Goal: Information Seeking & Learning: Learn about a topic

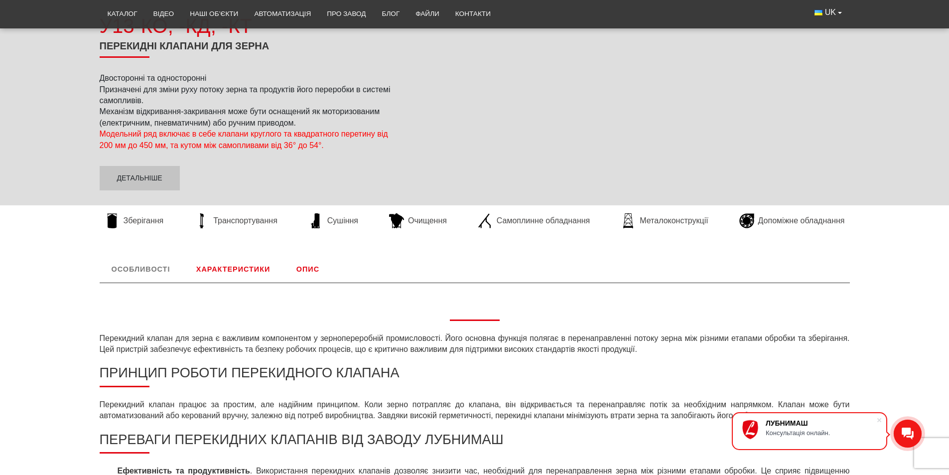
scroll to position [138, 0]
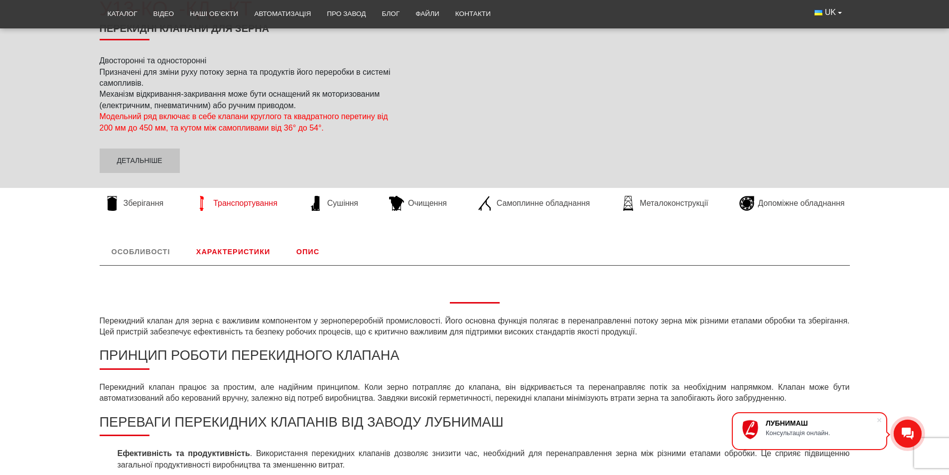
click at [260, 203] on span "Транспортування" at bounding box center [245, 203] width 64 height 11
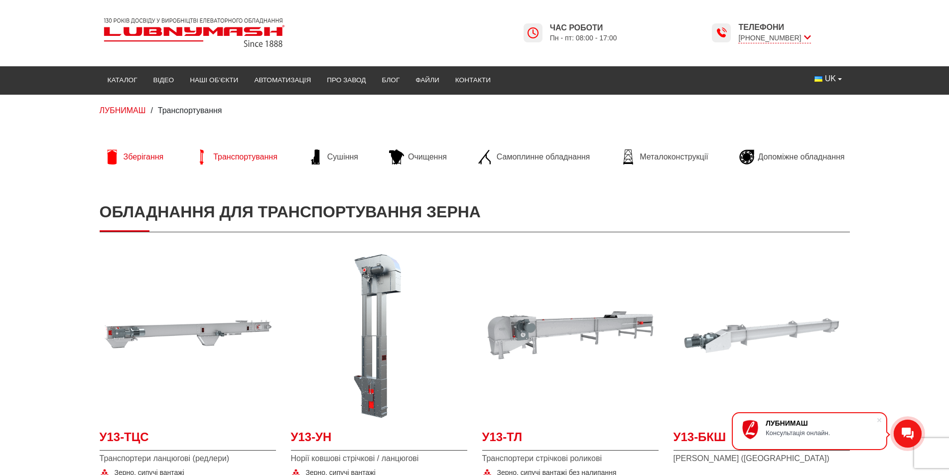
click at [158, 160] on span "Зберігання" at bounding box center [144, 156] width 40 height 11
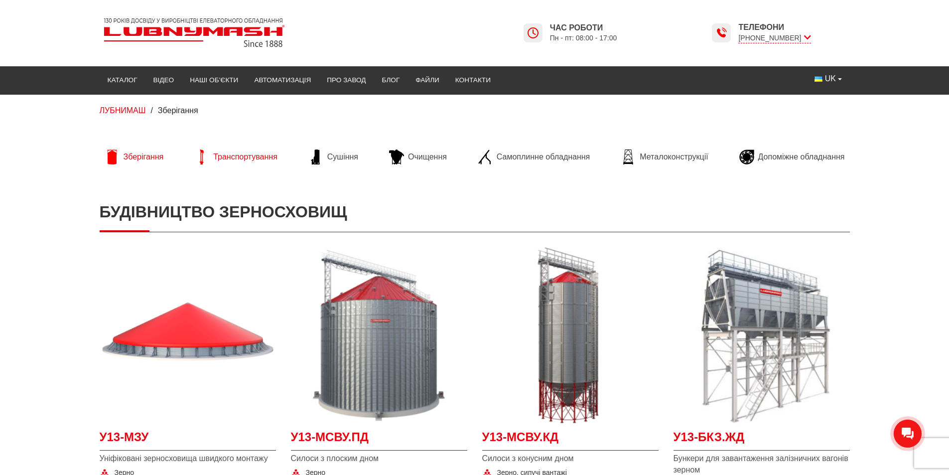
click at [256, 159] on span "Транспортування" at bounding box center [245, 156] width 64 height 11
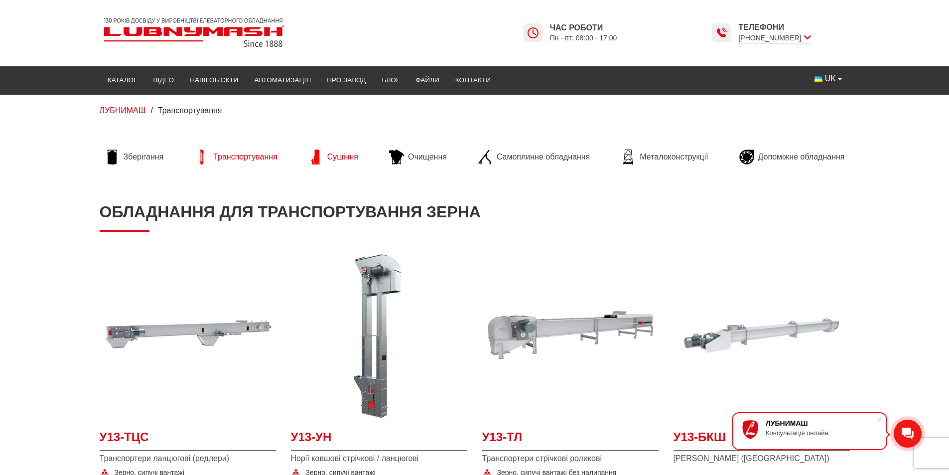
click at [354, 153] on span "Сушіння" at bounding box center [342, 156] width 31 height 11
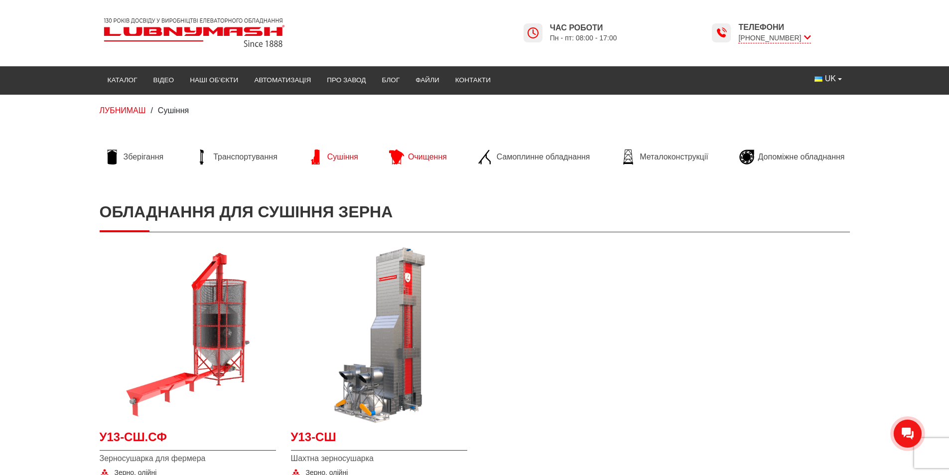
click at [447, 154] on link "Очищення" at bounding box center [418, 156] width 68 height 15
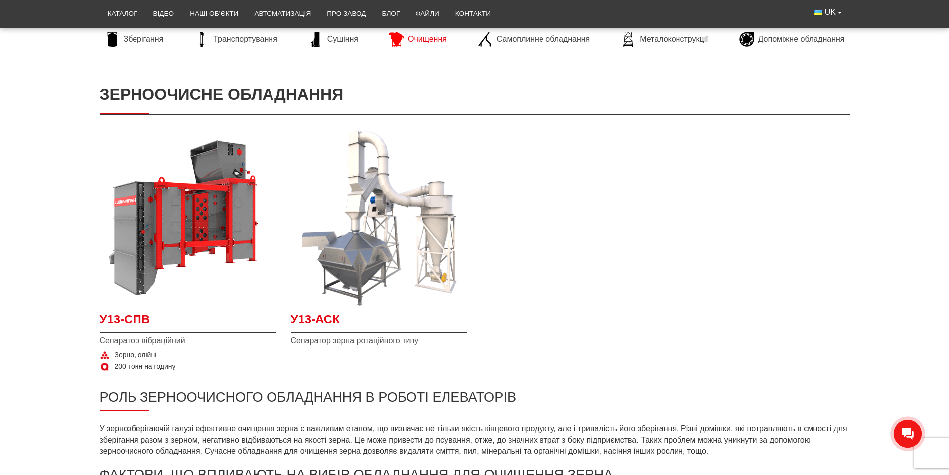
scroll to position [100, 0]
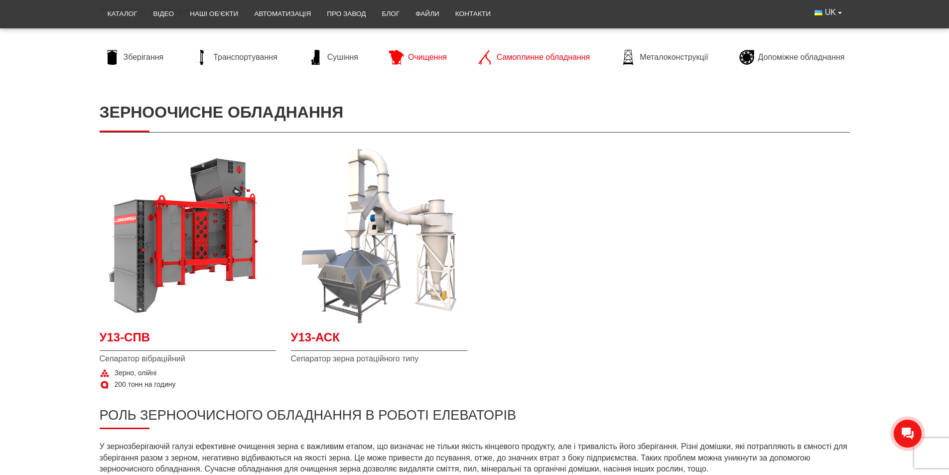
click at [578, 59] on span "Самоплинне обладнання" at bounding box center [543, 57] width 93 height 11
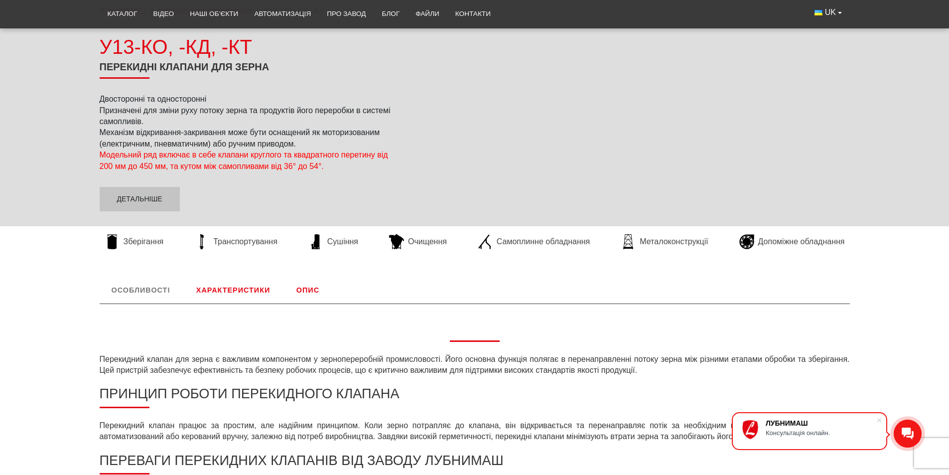
scroll to position [199, 0]
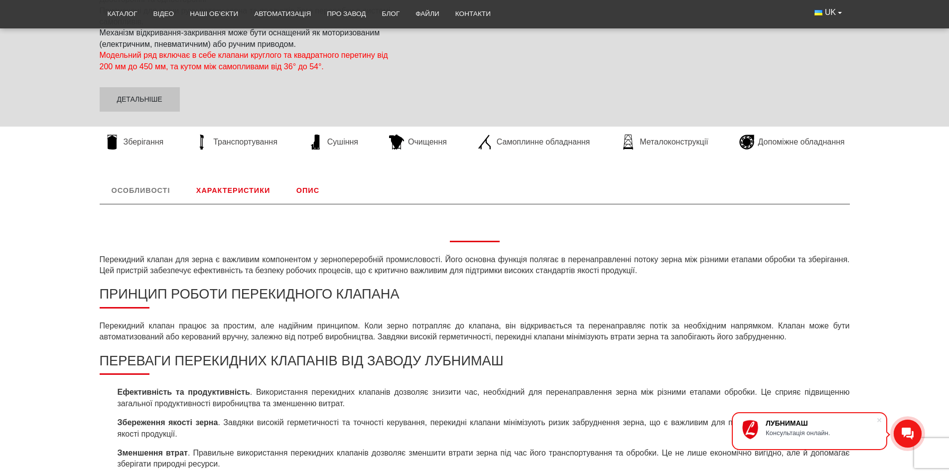
click at [139, 184] on link "Особливості" at bounding box center [141, 190] width 83 height 26
click at [143, 188] on link "Особливості" at bounding box center [141, 190] width 83 height 26
click at [253, 192] on link "Характеристики" at bounding box center [233, 190] width 98 height 26
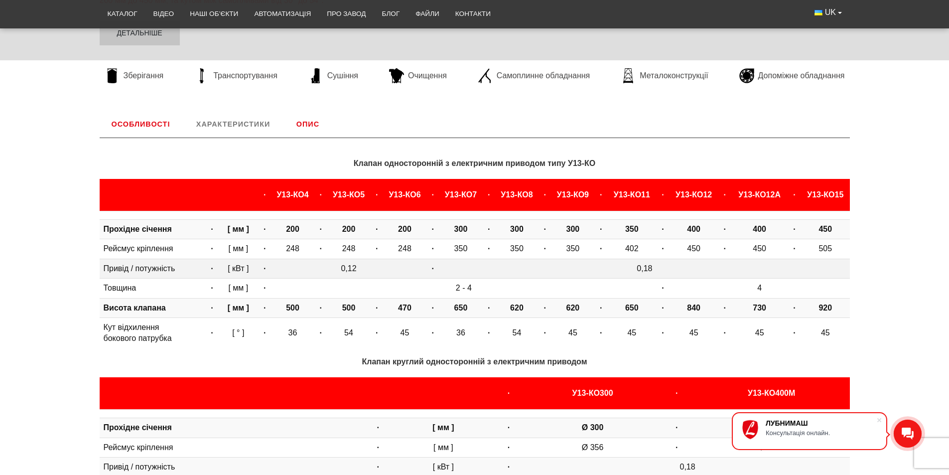
scroll to position [242, 0]
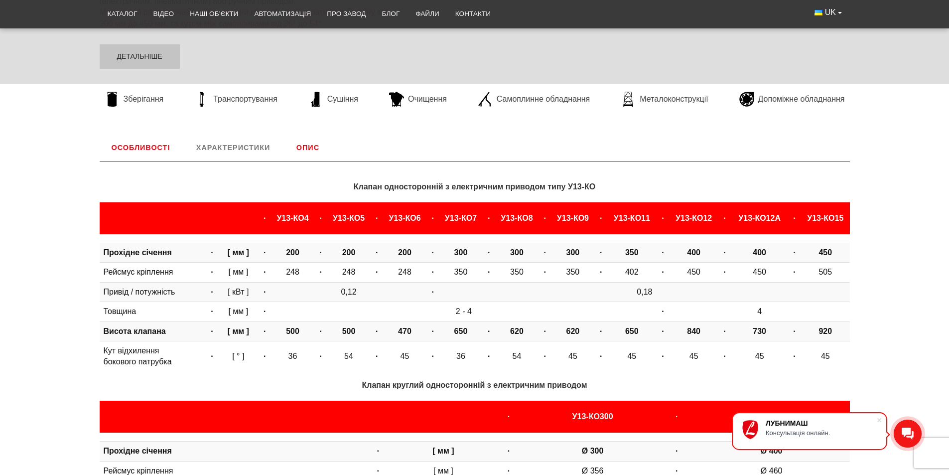
click at [296, 146] on link "Опис" at bounding box center [307, 148] width 47 height 26
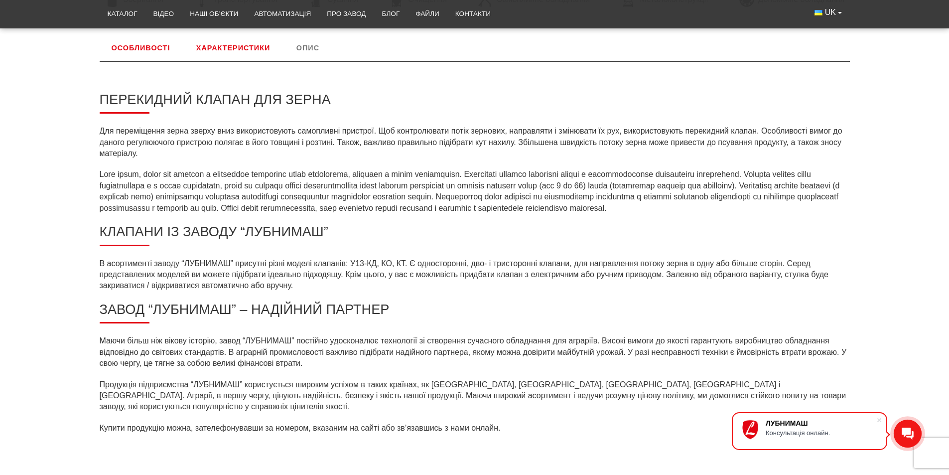
scroll to position [392, 0]
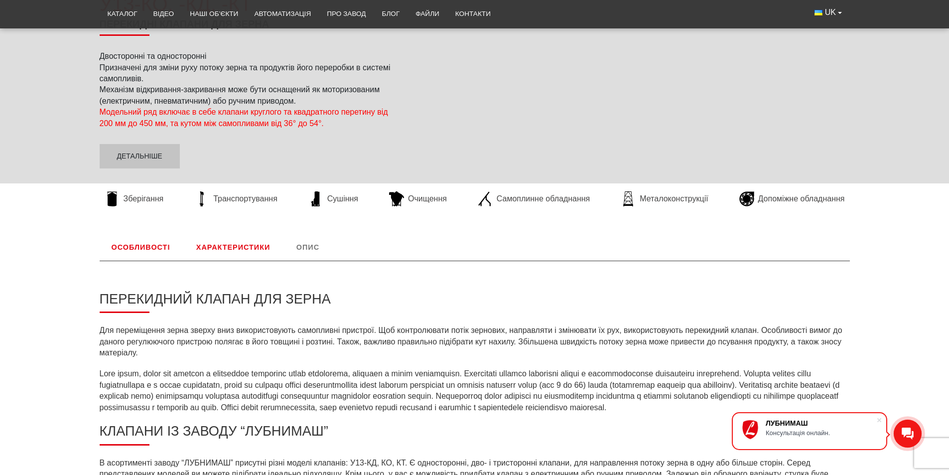
click at [257, 243] on link "Характеристики" at bounding box center [233, 247] width 98 height 26
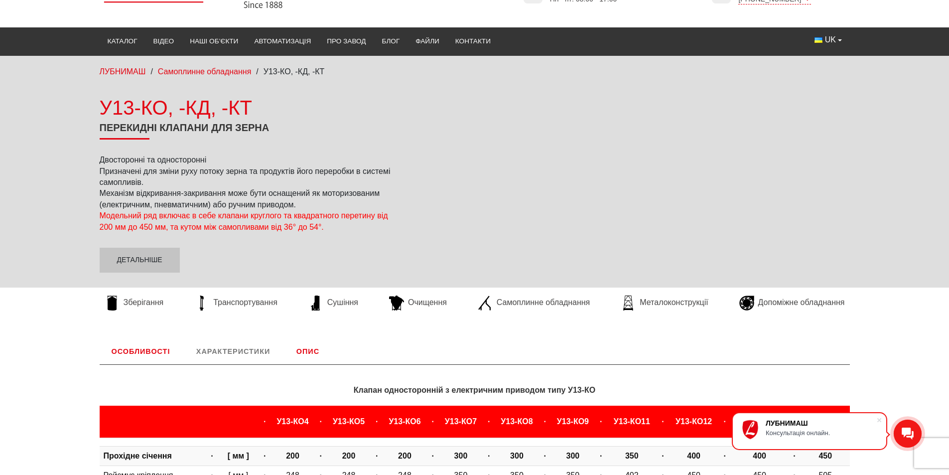
scroll to position [0, 0]
